Goal: Information Seeking & Learning: Learn about a topic

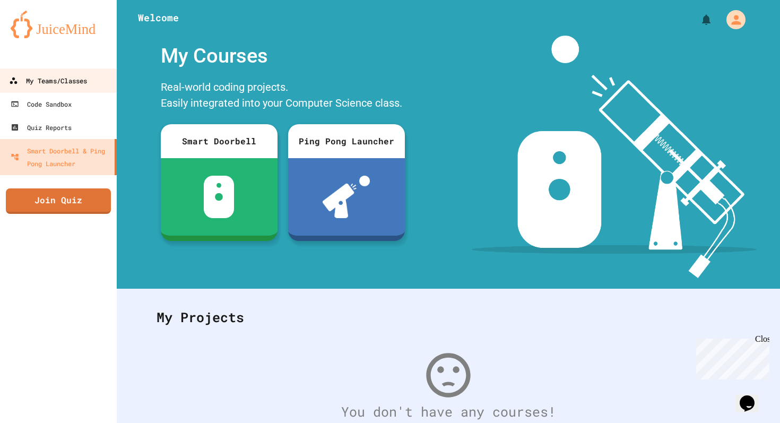
click at [66, 71] on link "My Teams/Classes" at bounding box center [58, 80] width 120 height 24
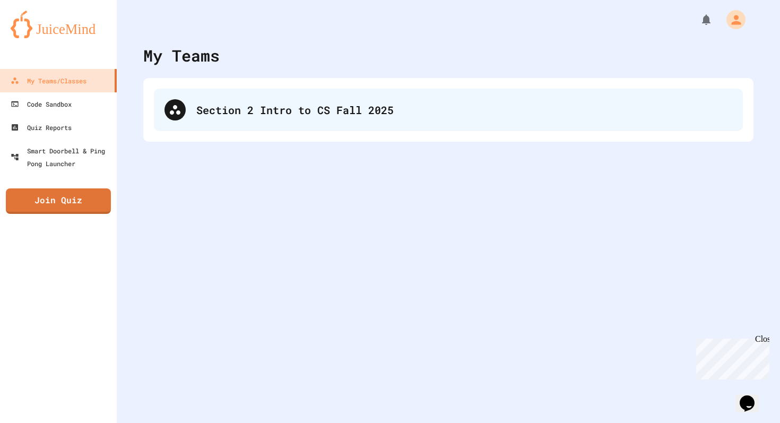
click at [277, 110] on div "Section 2 Intro to CS Fall 2025" at bounding box center [464, 110] width 536 height 16
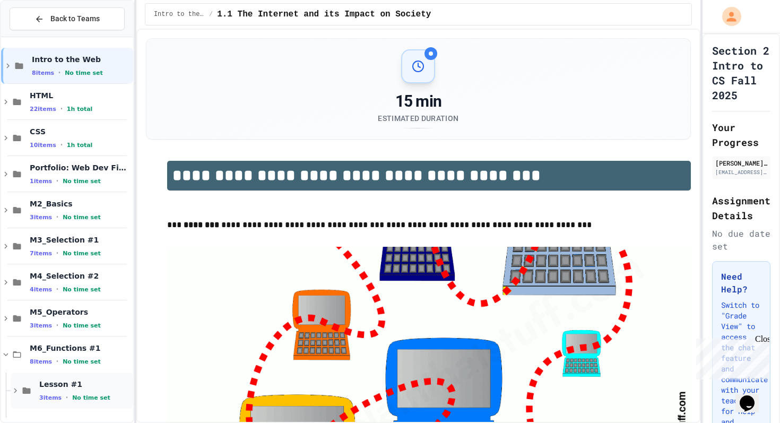
click at [28, 390] on icon at bounding box center [27, 390] width 8 height 6
click at [28, 390] on icon at bounding box center [26, 391] width 13 height 10
click at [19, 353] on icon at bounding box center [17, 354] width 13 height 10
click at [104, 46] on div at bounding box center [67, 203] width 132 height 325
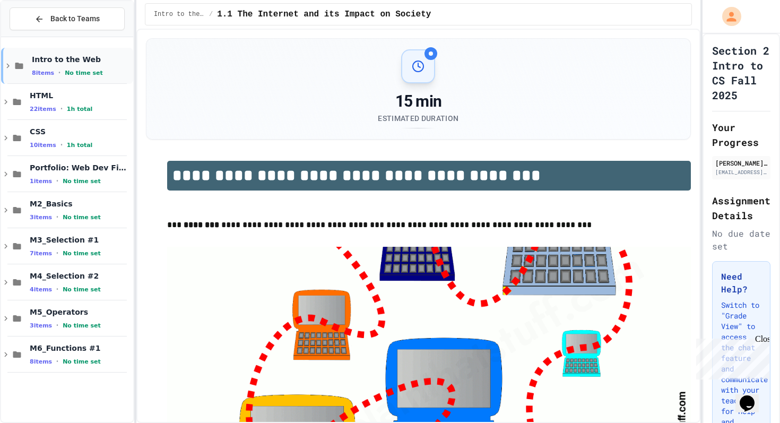
click at [117, 50] on div "Intro to the Web 8 items • No time set" at bounding box center [67, 66] width 132 height 36
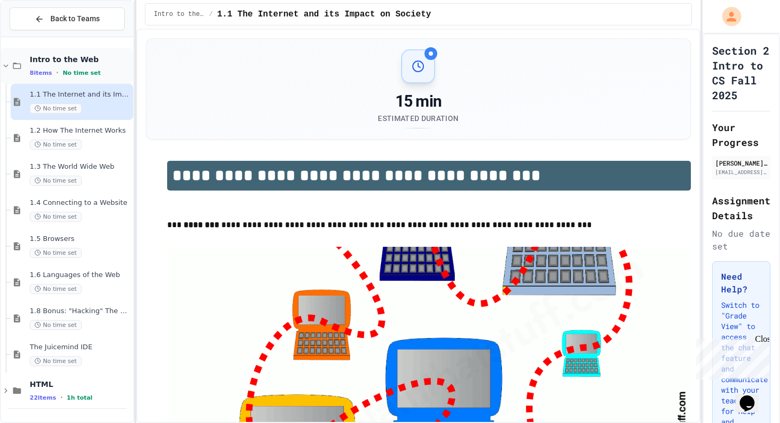
click at [19, 64] on icon at bounding box center [17, 66] width 8 height 6
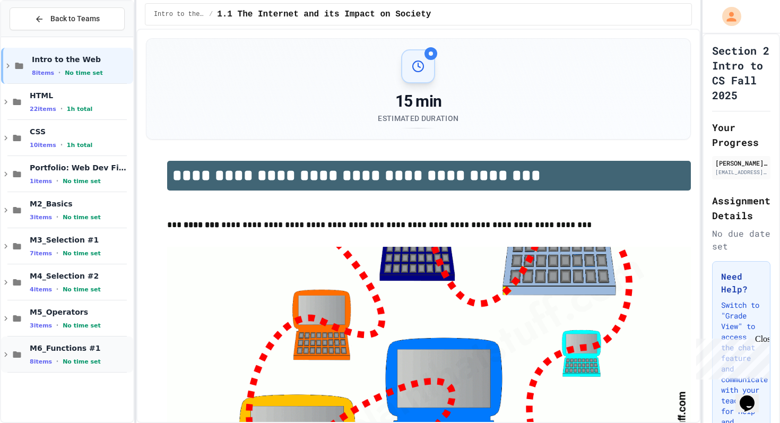
click at [18, 352] on icon at bounding box center [17, 354] width 13 height 10
click at [16, 352] on icon at bounding box center [17, 354] width 8 height 6
click at [19, 318] on icon at bounding box center [17, 318] width 8 height 6
click at [19, 318] on icon at bounding box center [17, 318] width 13 height 10
click at [20, 355] on icon at bounding box center [17, 354] width 8 height 6
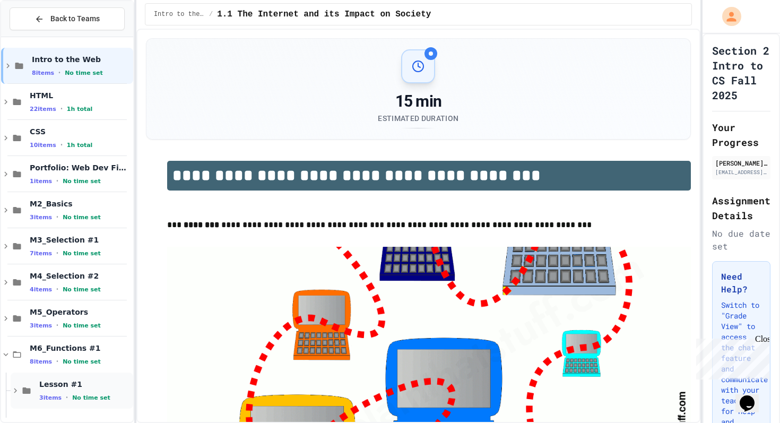
click at [21, 387] on icon at bounding box center [26, 391] width 13 height 10
click at [99, 384] on span "Lesson #1" at bounding box center [85, 384] width 92 height 10
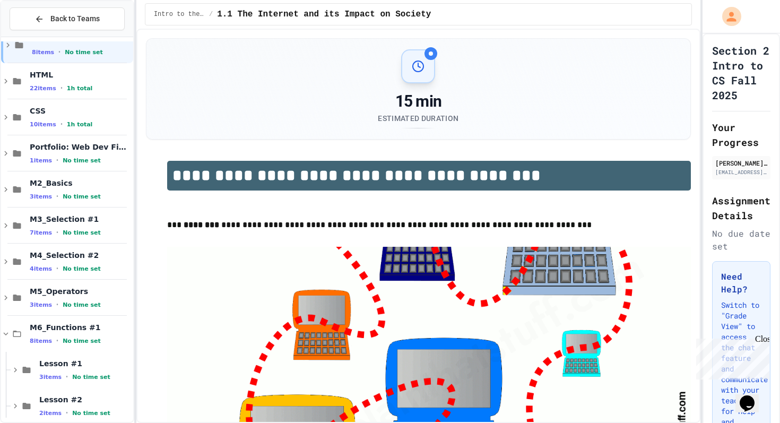
scroll to position [57, 0]
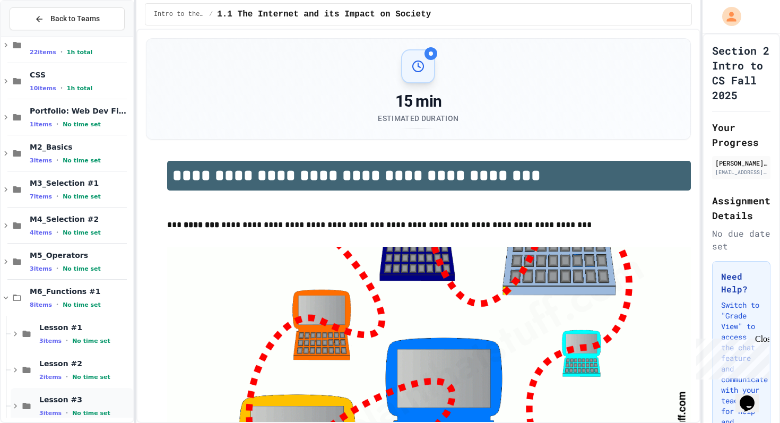
click at [71, 398] on span "Lesson #3" at bounding box center [85, 400] width 92 height 10
click at [24, 404] on icon at bounding box center [27, 405] width 8 height 6
click at [25, 406] on icon at bounding box center [27, 405] width 8 height 6
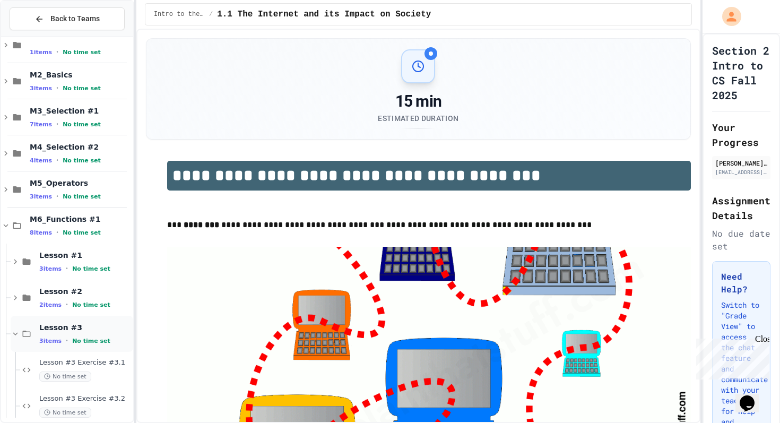
scroll to position [165, 0]
click at [91, 335] on div "No time set" at bounding box center [85, 340] width 92 height 10
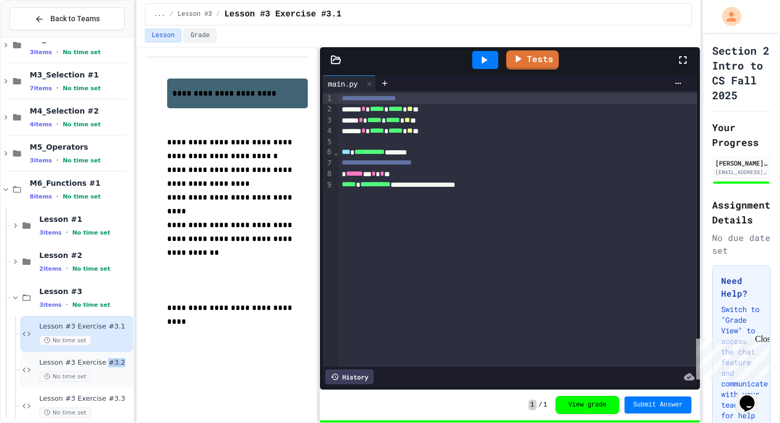
click at [104, 367] on div "Lesson #3 Exercise #3.2 No time set" at bounding box center [85, 369] width 92 height 23
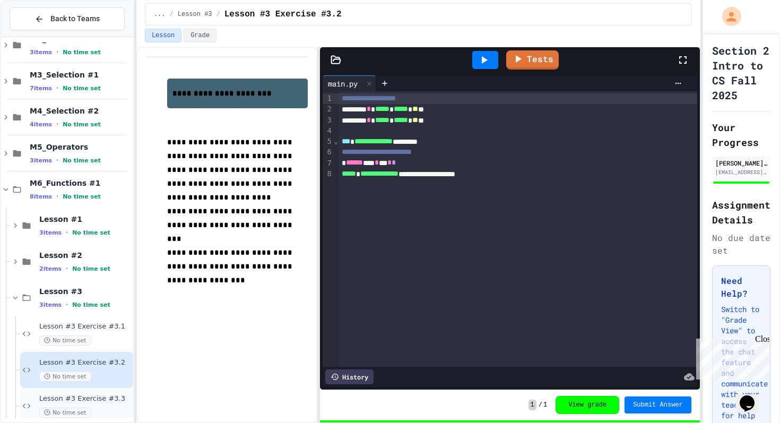
click at [115, 402] on span "Lesson #3 Exercise #3.3" at bounding box center [85, 398] width 92 height 9
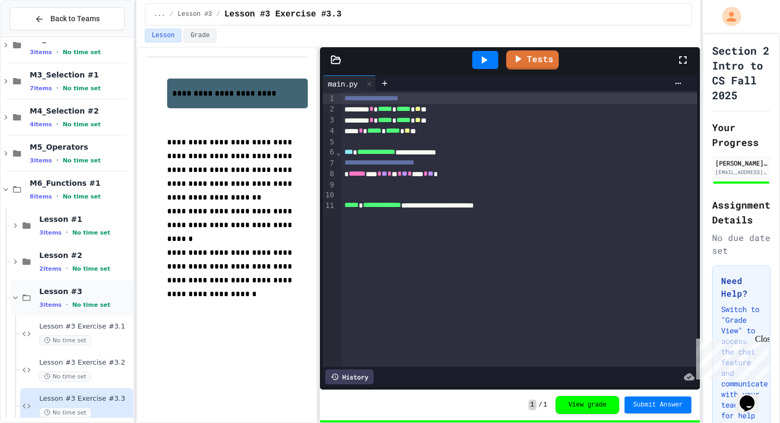
click at [28, 301] on icon at bounding box center [26, 298] width 13 height 10
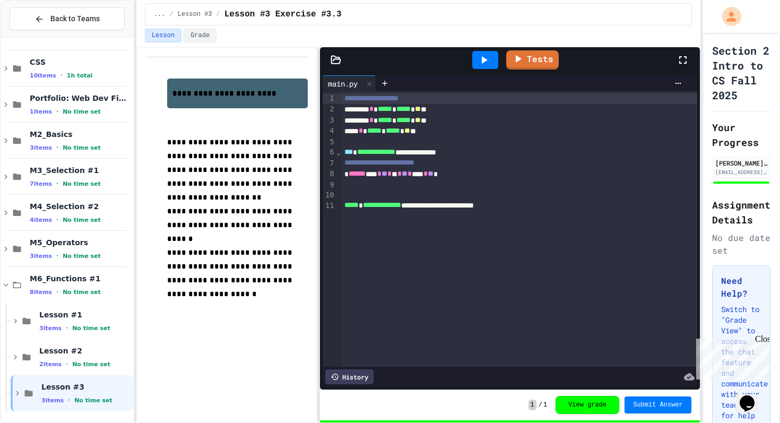
scroll to position [57, 0]
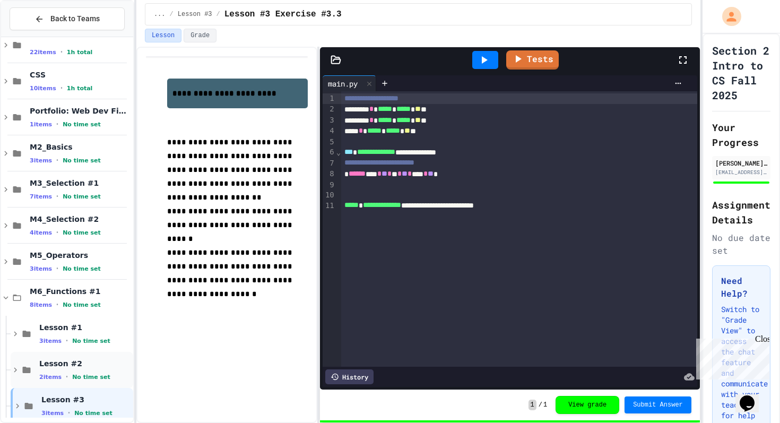
click at [29, 365] on icon at bounding box center [26, 370] width 13 height 10
click at [118, 399] on span "Lesson #2 Exercise #2.1" at bounding box center [85, 398] width 92 height 9
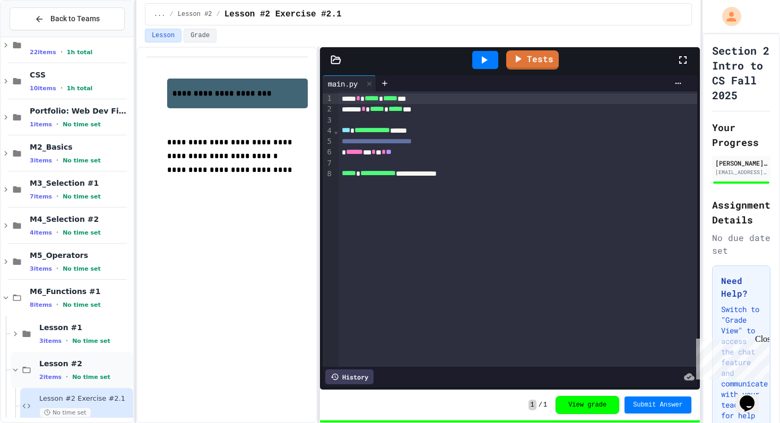
click at [29, 371] on icon at bounding box center [26, 370] width 13 height 10
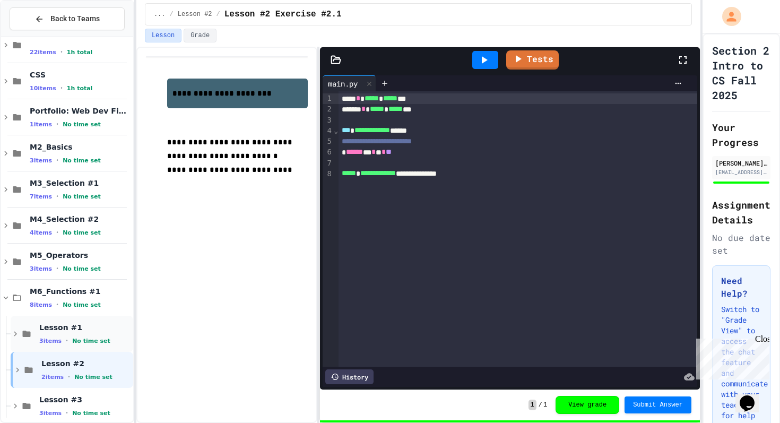
click at [27, 331] on icon at bounding box center [26, 334] width 13 height 10
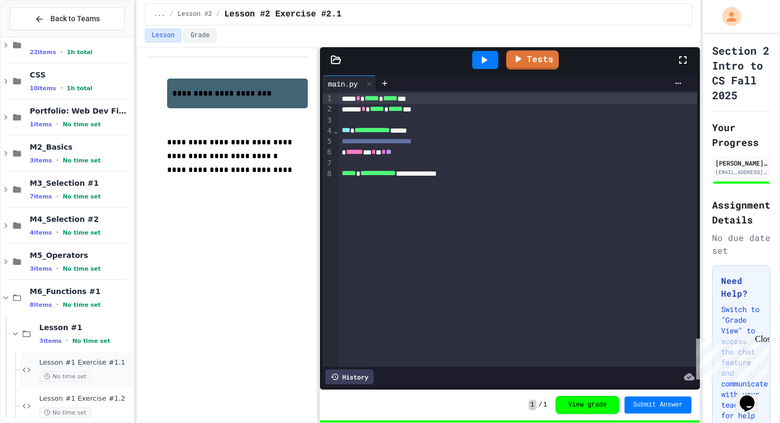
click at [29, 372] on icon at bounding box center [26, 370] width 13 height 10
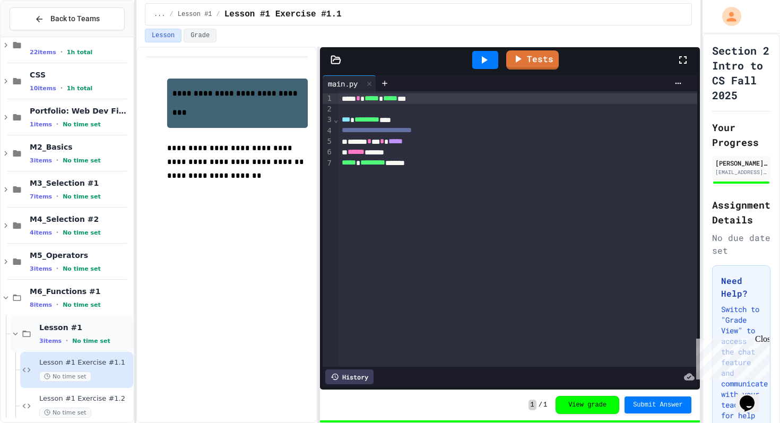
click at [30, 333] on icon at bounding box center [27, 333] width 8 height 6
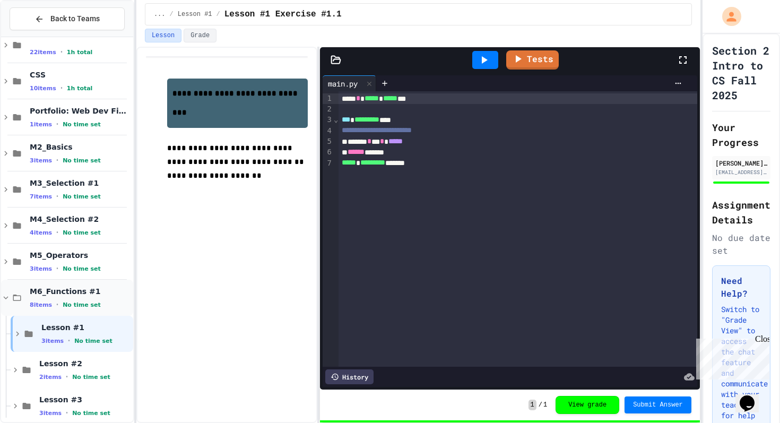
click at [16, 294] on icon at bounding box center [17, 297] width 8 height 6
